Goal: Contribute content

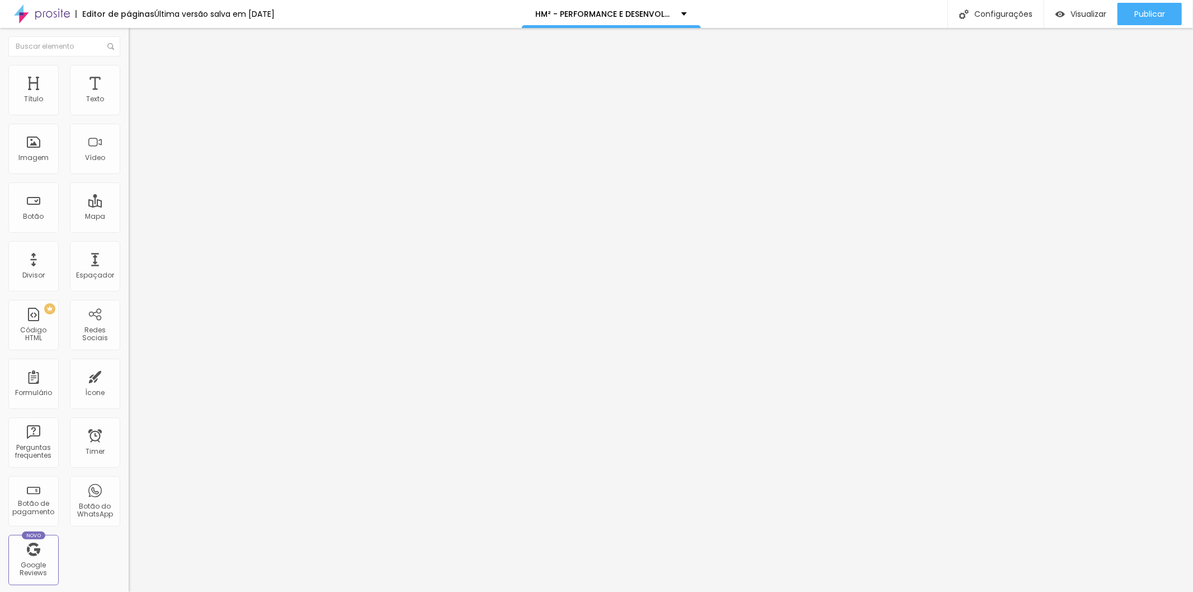
drag, startPoint x: 50, startPoint y: 177, endPoint x: 12, endPoint y: 55, distance: 128.5
click at [129, 55] on div "Conteúdo Avançado Código HTML 55166 caracteres <! DOCTYPE html > < html lang = …" at bounding box center [193, 92] width 129 height 77
click at [1143, 18] on div "Publicar" at bounding box center [1150, 14] width 31 height 22
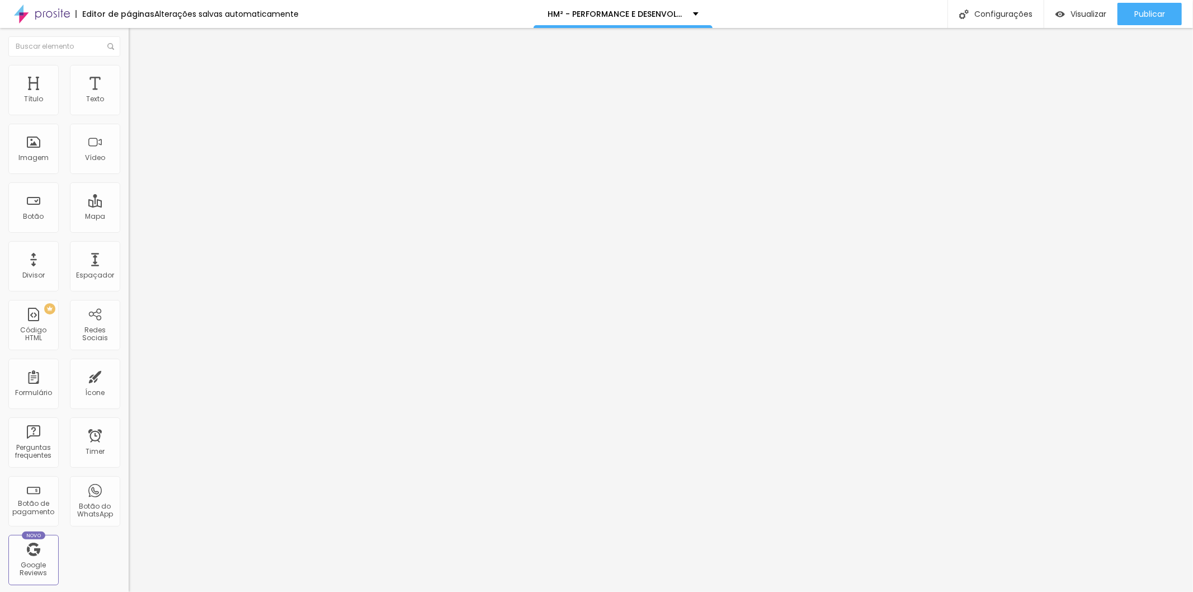
scroll to position [3729, 0]
drag, startPoint x: 12, startPoint y: 129, endPoint x: 106, endPoint y: 269, distance: 168.4
click at [129, 269] on div "Editar Código HTML Conteúdo Avançado Código HTML 48126 caracteres { "@type" : "…" at bounding box center [193, 310] width 129 height 564
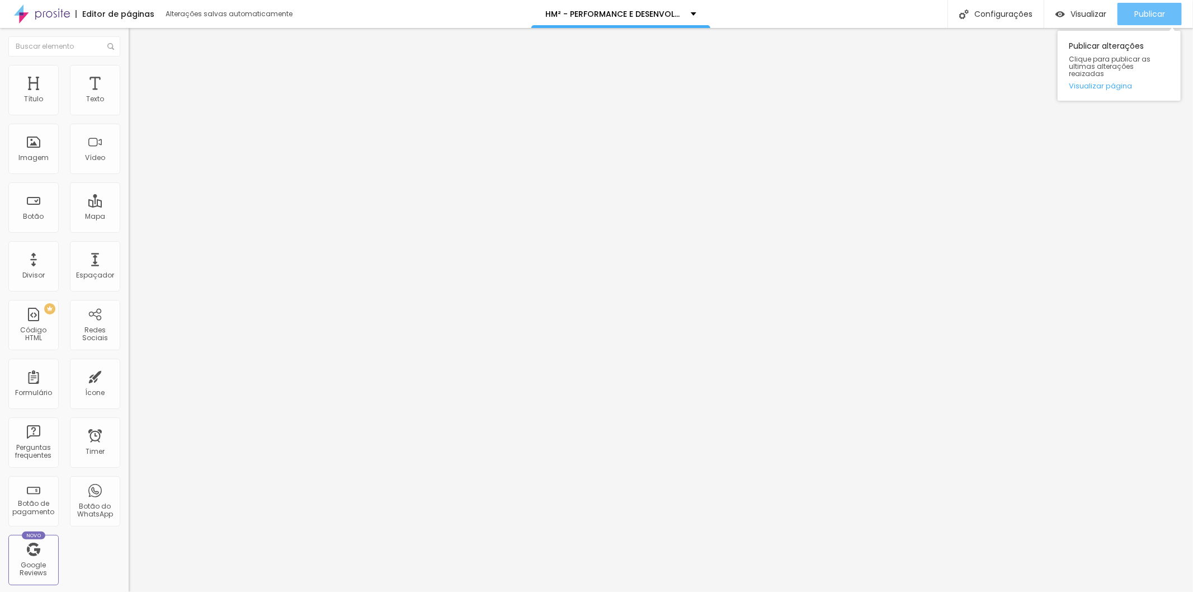
click at [1136, 17] on span "Publicar" at bounding box center [1150, 14] width 31 height 9
click at [129, 97] on div "{ "@type" : "Question" , "name" : "Quantas horas por dia preciso estudar?" , "a…" at bounding box center [188, 97] width 118 height 0
drag, startPoint x: 48, startPoint y: 181, endPoint x: 0, endPoint y: -8, distance: 194.4
click at [0, 0] on html "Editor de páginas Alterações salvas automaticamente HM² - PERFORMANCE E DESENVO…" at bounding box center [596, 296] width 1193 height 592
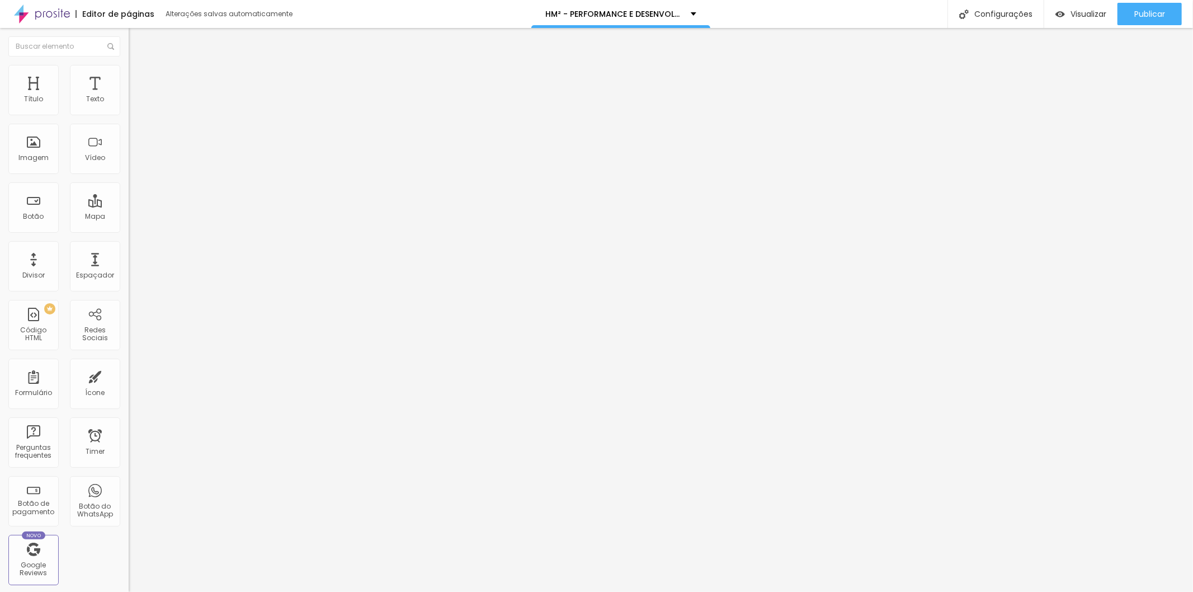
scroll to position [3718, 0]
click at [1138, 10] on span "Publicar" at bounding box center [1150, 14] width 31 height 9
click at [129, 158] on div at bounding box center [193, 140] width 129 height 87
drag, startPoint x: 66, startPoint y: 175, endPoint x: 0, endPoint y: 24, distance: 164.3
click at [0, 24] on div "Editor de páginas Alterações salvas automaticamente link-bio Configurações Conf…" at bounding box center [596, 296] width 1193 height 592
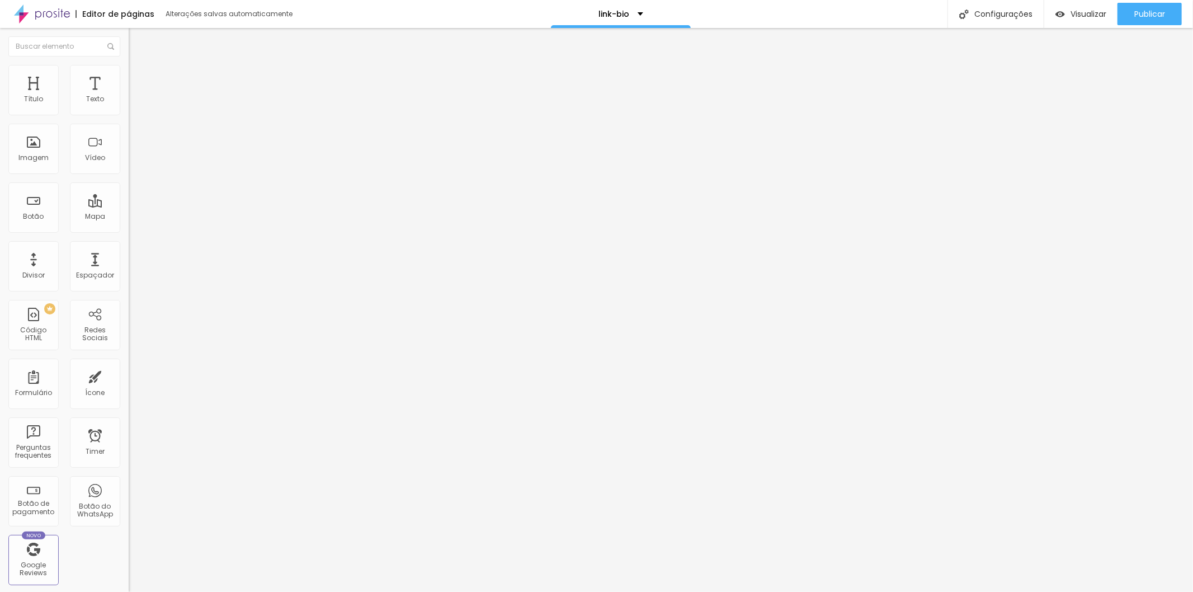
scroll to position [1564, 0]
click at [1084, 15] on span "Visualizar" at bounding box center [1089, 14] width 36 height 9
drag, startPoint x: 77, startPoint y: 179, endPoint x: 0, endPoint y: 70, distance: 133.2
click at [129, 70] on div "Conteúdo Avançado Código HTML 6942 caracteres 1 <! DOCTYPE html > < html lang =…" at bounding box center [193, 92] width 129 height 77
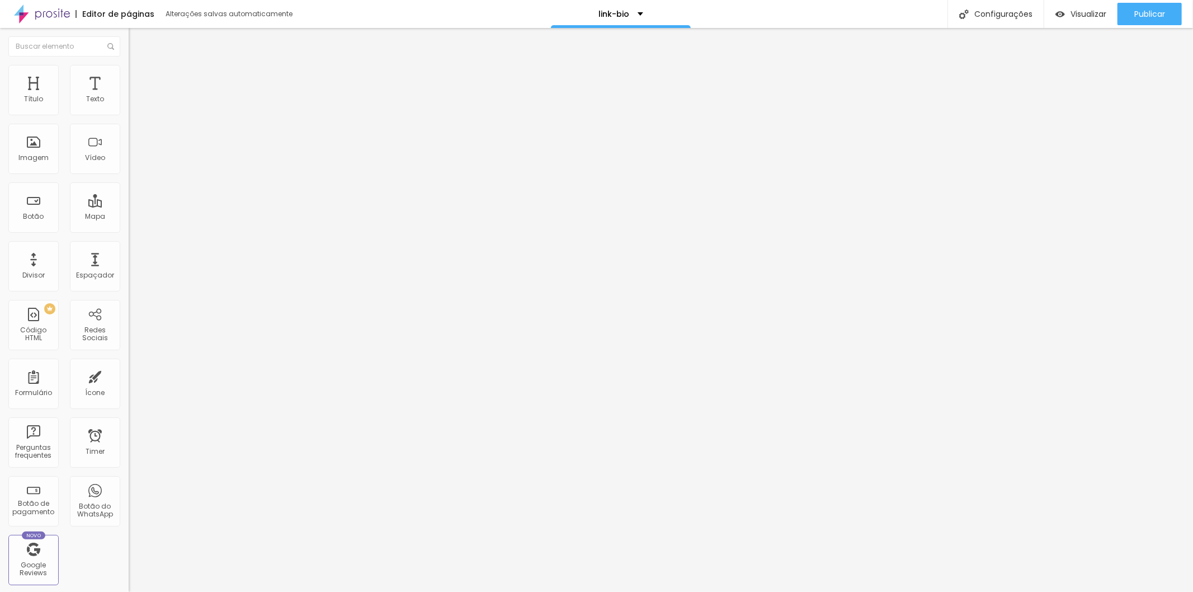
scroll to position [1547, 0]
click at [1155, 18] on span "Publicar" at bounding box center [1150, 14] width 31 height 9
click at [1082, 15] on span "Visualizar" at bounding box center [1079, 14] width 36 height 9
